Goal: Transaction & Acquisition: Purchase product/service

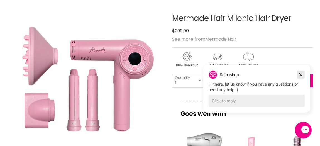
click at [301, 74] on icon "Dismiss campaign" at bounding box center [301, 74] width 3 height 3
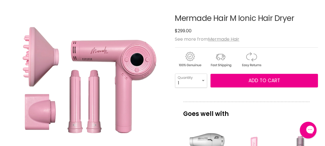
click at [145, 100] on img "Mermade Hair M Ionic Hair Dryer image. Click or Scroll to Zoom." at bounding box center [87, 80] width 160 height 160
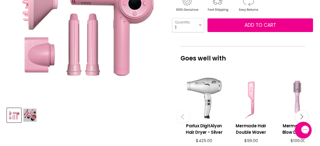
scroll to position [111, 0]
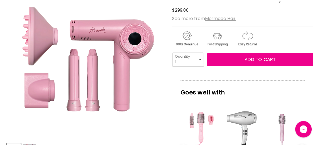
scroll to position [111, 0]
